Goal: Task Accomplishment & Management: Manage account settings

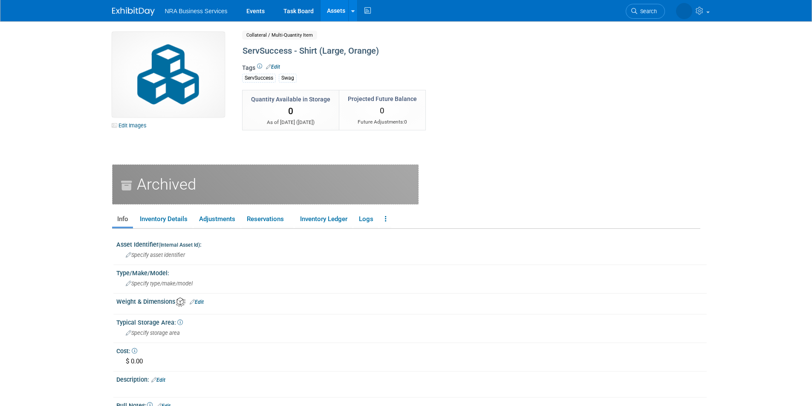
click at [120, 12] on img at bounding box center [133, 11] width 43 height 9
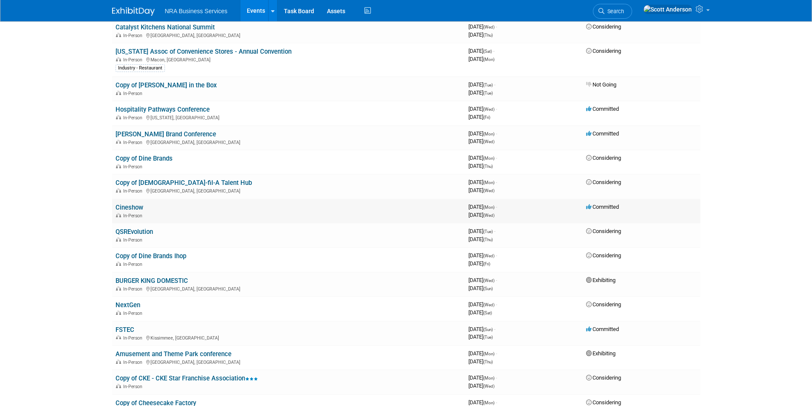
scroll to position [85, 0]
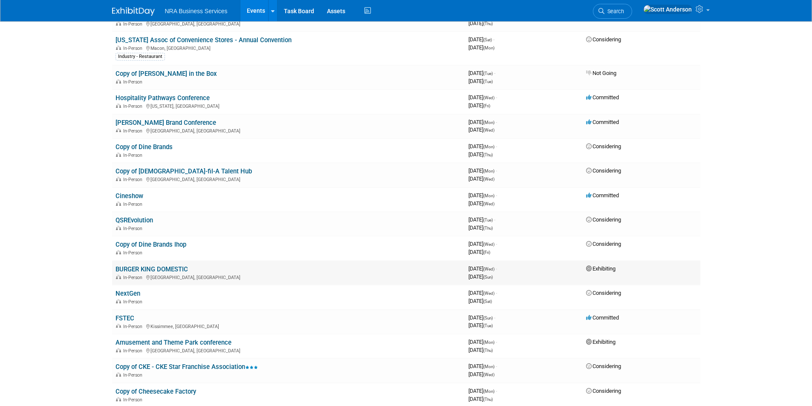
click at [171, 269] on link "BURGER KING DOMESTIC" at bounding box center [152, 270] width 73 height 8
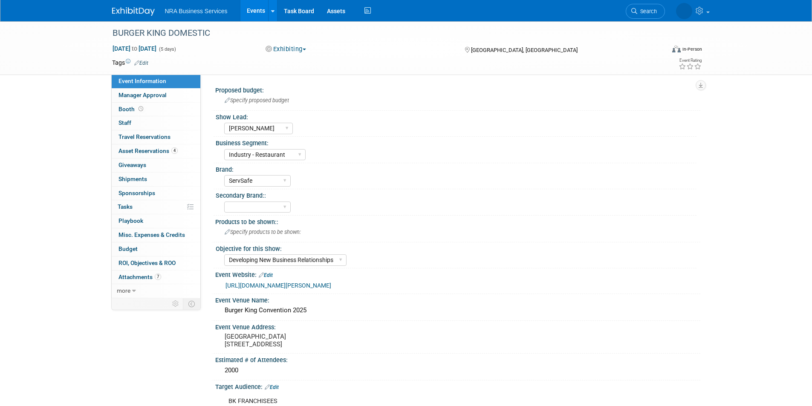
select select "[PERSON_NAME]"
select select "Industry - Restaurant"
select select "ServSafe"
select select "Developing New Business Relationships"
click at [158, 151] on span "Asset Reservations 4" at bounding box center [148, 151] width 59 height 7
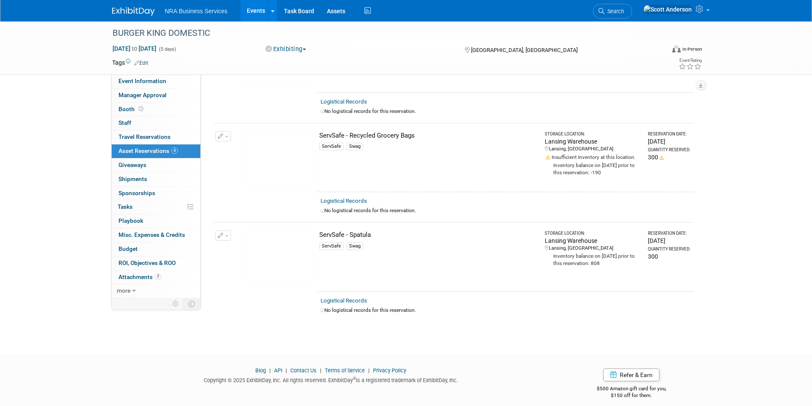
scroll to position [199, 0]
